Goal: Information Seeking & Learning: Compare options

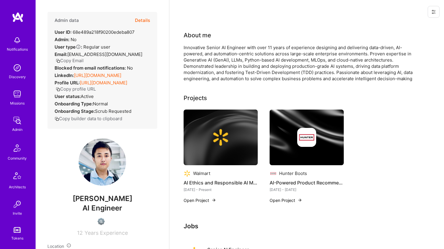
click at [97, 78] on link "[URL][DOMAIN_NAME]" at bounding box center [97, 76] width 47 height 6
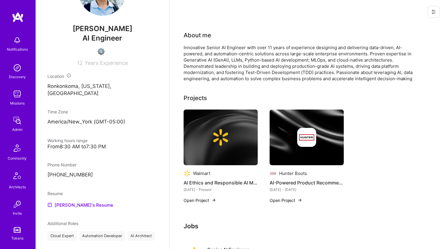
scroll to position [191, 0]
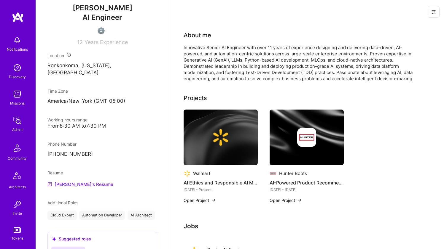
click at [81, 187] on link "[PERSON_NAME]'s Resume" at bounding box center [80, 184] width 66 height 7
click at [225, 54] on div "Innovative Senior AI Engineer with over 11 years of experience designing and de…" at bounding box center [301, 62] width 237 height 37
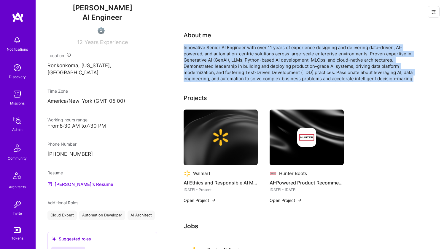
click at [225, 54] on div "Innovative Senior AI Engineer with over 11 years of experience designing and de…" at bounding box center [301, 62] width 237 height 37
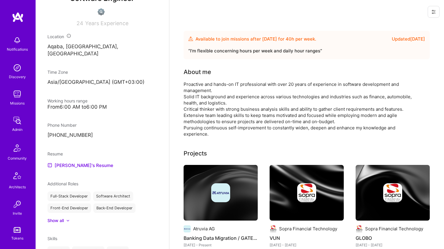
scroll to position [250, 0]
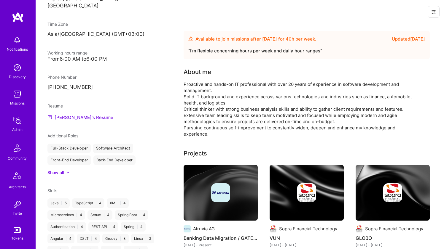
click at [79, 114] on link "Ashraf's Resume" at bounding box center [80, 117] width 66 height 7
click at [219, 86] on div "Proactive and hands-on IT professional with over 20 years of experience in soft…" at bounding box center [301, 109] width 237 height 56
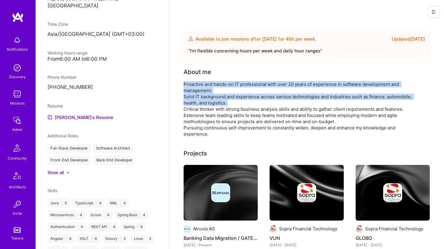
drag, startPoint x: 219, startPoint y: 86, endPoint x: 215, endPoint y: 102, distance: 16.4
click at [215, 102] on div "Proactive and hands-on IT professional with over 20 years of experience in soft…" at bounding box center [301, 109] width 237 height 56
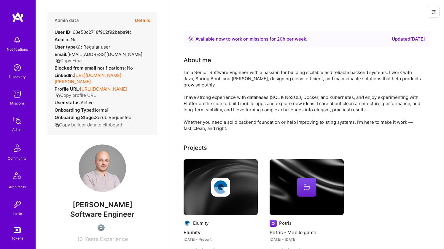
click at [117, 74] on link "https://linkedin.com/in/dino-zecevic-97832913a" at bounding box center [88, 79] width 67 height 12
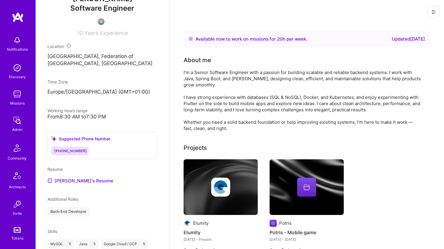
scroll to position [217, 0]
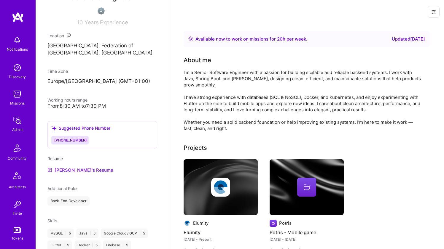
click at [65, 174] on link "Dino's Resume" at bounding box center [80, 170] width 66 height 7
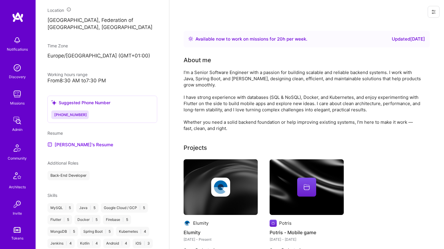
scroll to position [0, 0]
